Goal: Task Accomplishment & Management: Manage account settings

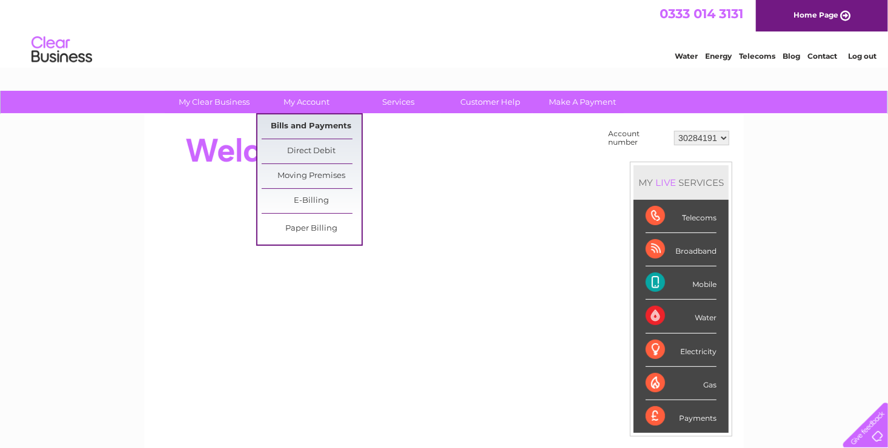
click at [300, 118] on link "Bills and Payments" at bounding box center [312, 126] width 100 height 24
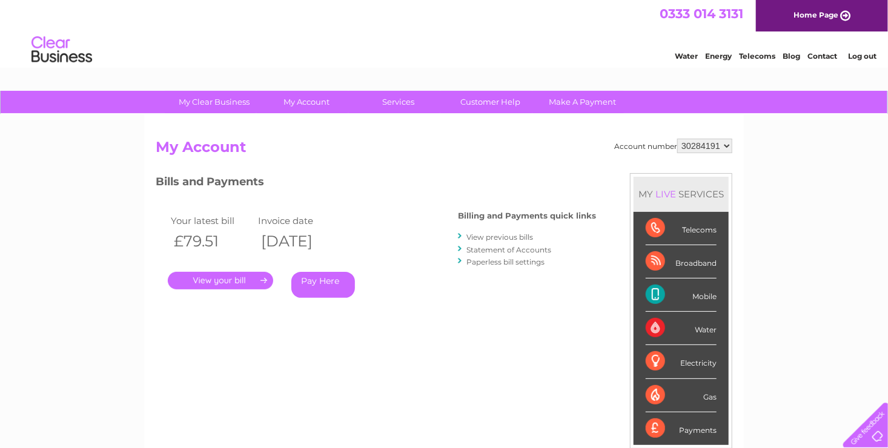
click at [224, 278] on link "." at bounding box center [220, 281] width 105 height 18
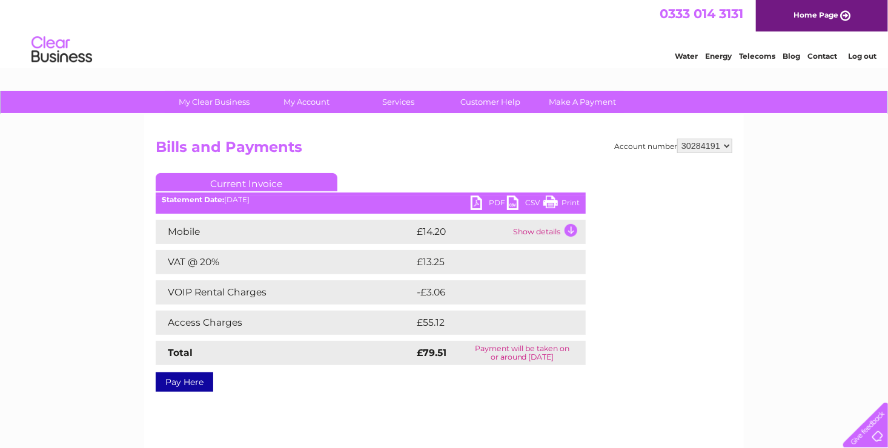
click at [473, 198] on link "PDF" at bounding box center [489, 205] width 36 height 18
